Goal: Navigation & Orientation: Go to known website

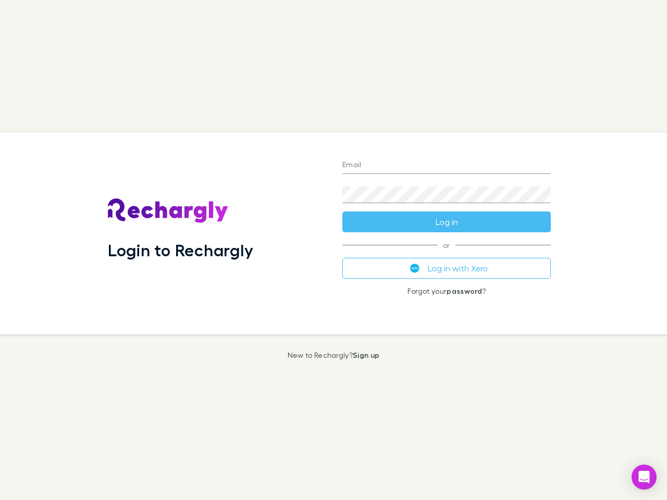
click at [333, 250] on div "Login to Rechargly" at bounding box center [216, 233] width 234 height 202
click at [446, 166] on input "Email" at bounding box center [446, 165] width 208 height 17
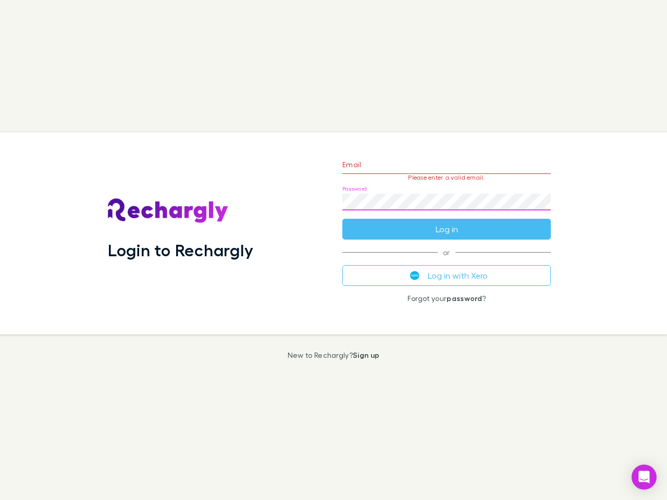
click at [446, 222] on form "Email Please enter a valid email. Password Log in" at bounding box center [446, 194] width 208 height 91
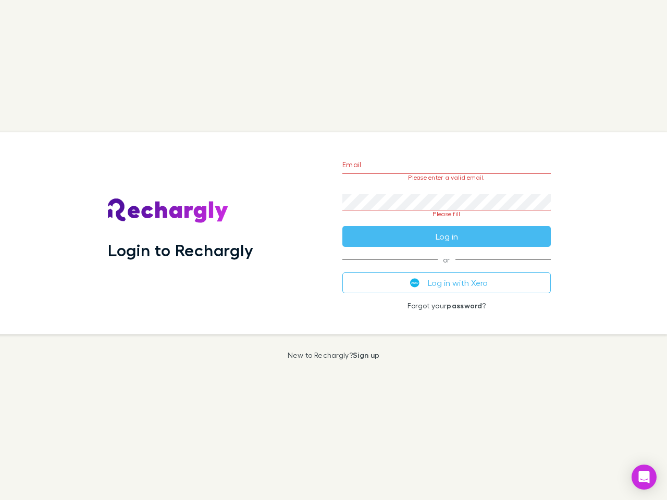
click at [446, 268] on div "Email Please enter a valid email. Password Please fill Log in or Log in with Xe…" at bounding box center [446, 233] width 225 height 202
click at [644, 477] on icon "Open Intercom Messenger" at bounding box center [643, 477] width 11 height 12
